Goal: Task Accomplishment & Management: Use online tool/utility

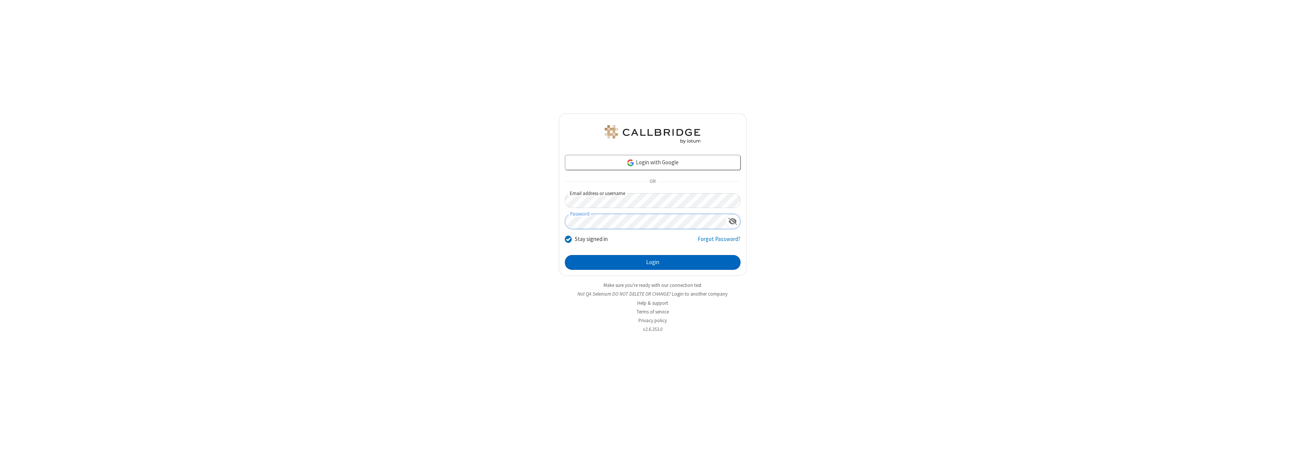
click at [653, 262] on button "Login" at bounding box center [653, 262] width 176 height 15
